Goal: Information Seeking & Learning: Find specific fact

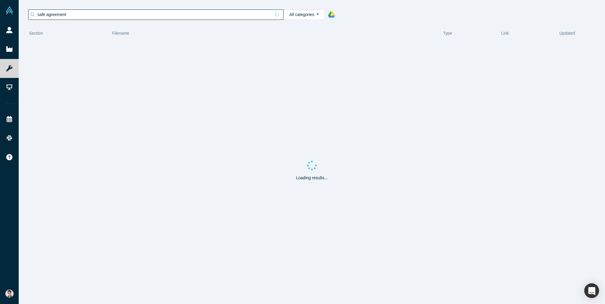
click at [175, 17] on input "safe agreement" at bounding box center [154, 15] width 234 height 8
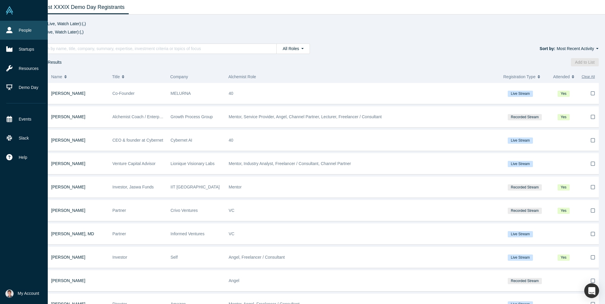
click at [12, 33] on icon at bounding box center [9, 30] width 6 height 6
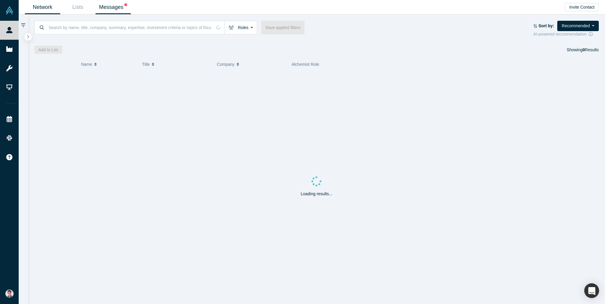
click at [122, 10] on link "Messages" at bounding box center [113, 7] width 35 height 14
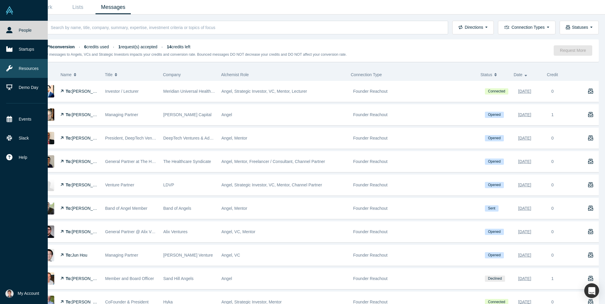
click at [25, 69] on link "Resources" at bounding box center [26, 68] width 52 height 19
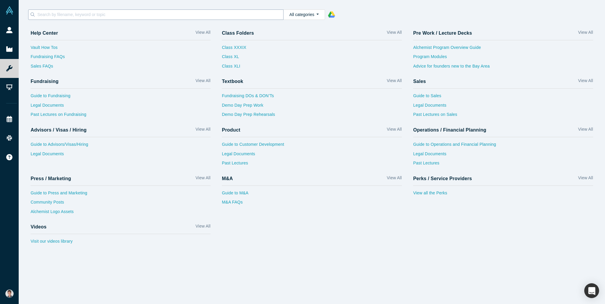
click at [112, 12] on input at bounding box center [160, 15] width 247 height 8
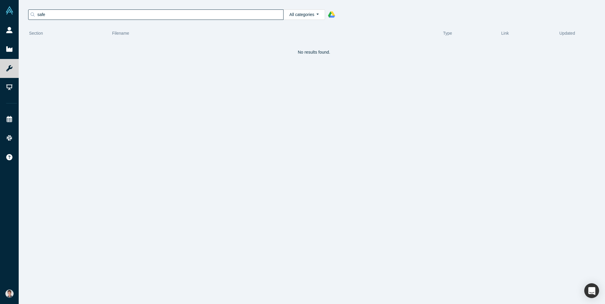
type input "safe"
click at [173, 13] on input "safe" at bounding box center [154, 15] width 234 height 8
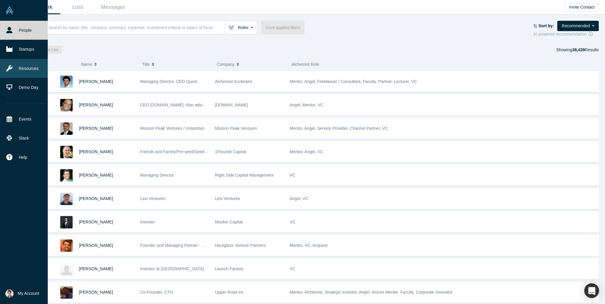
click at [31, 69] on link "Resources" at bounding box center [26, 68] width 52 height 19
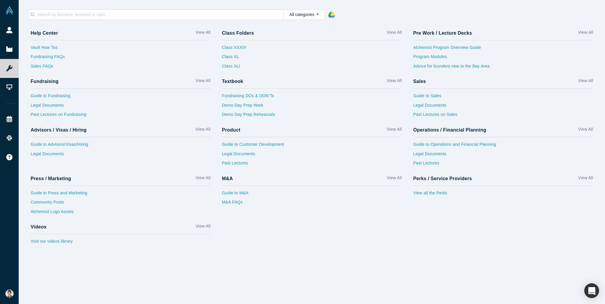
drag, startPoint x: 319, startPoint y: 243, endPoint x: 235, endPoint y: 210, distance: 90.0
click at [319, 243] on div "Help Center View All Vault How Tos Fundraising FAQs Sales FAQs Class Folders Vi…" at bounding box center [315, 138] width 580 height 224
click at [47, 155] on link "Legal Documents" at bounding box center [121, 155] width 180 height 9
click at [53, 106] on link "Legal Documents" at bounding box center [121, 106] width 180 height 9
click at [114, 16] on input at bounding box center [160, 15] width 247 height 8
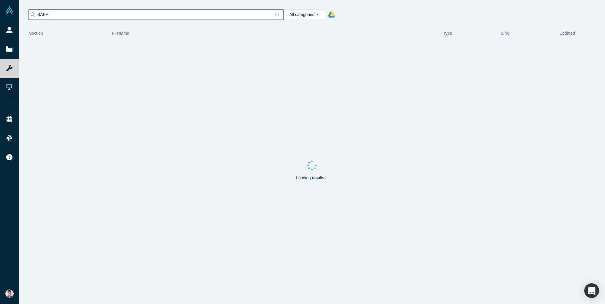
click at [254, 18] on input "SAFE" at bounding box center [154, 15] width 234 height 8
type input "SAFE agreement"
